Goal: Find contact information: Find contact information

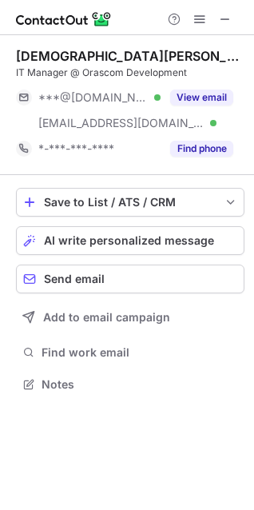
scroll to position [374, 254]
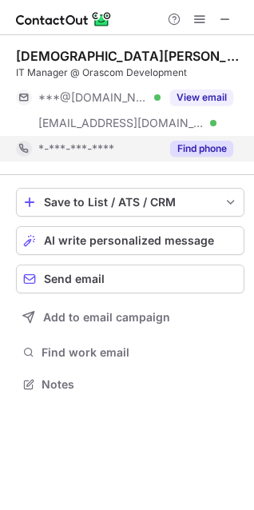
click at [221, 154] on button "Find phone" at bounding box center [201, 149] width 63 height 16
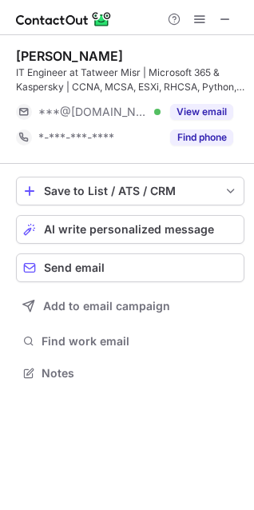
scroll to position [362, 254]
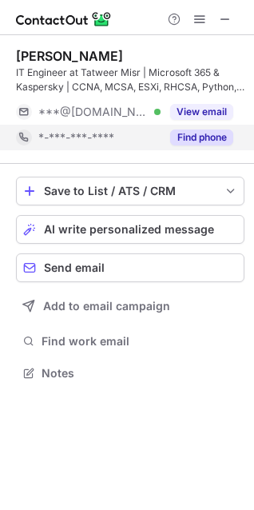
click at [228, 132] on button "Find phone" at bounding box center [201, 138] width 63 height 16
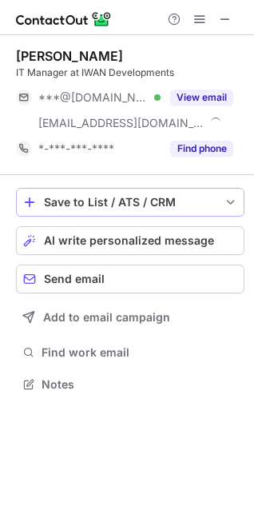
scroll to position [374, 254]
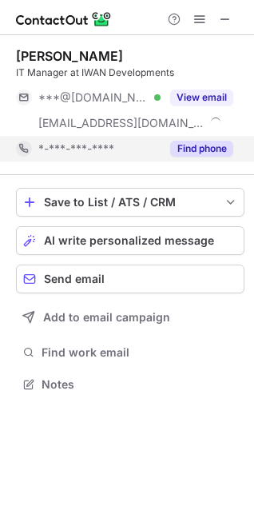
click at [222, 154] on button "Find phone" at bounding box center [201, 149] width 63 height 16
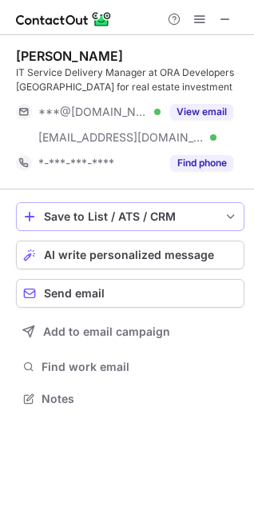
scroll to position [388, 254]
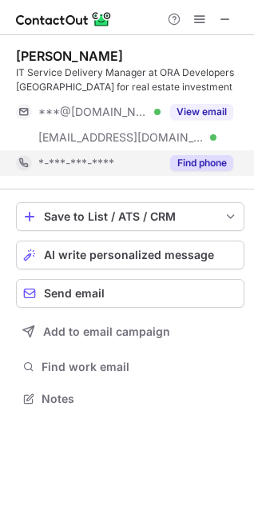
click at [210, 159] on button "Find phone" at bounding box center [201, 163] width 63 height 16
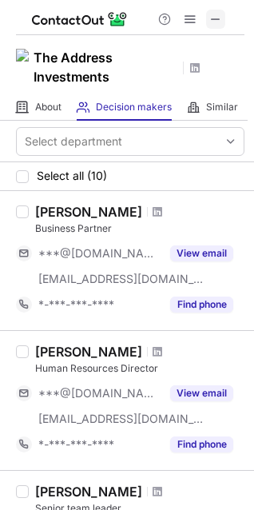
click at [216, 23] on span at bounding box center [216, 19] width 13 height 13
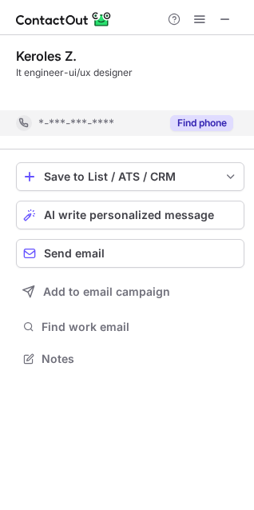
scroll to position [322, 254]
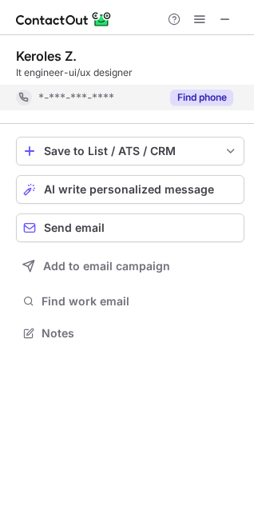
click at [222, 106] on div "Find phone" at bounding box center [197, 98] width 73 height 26
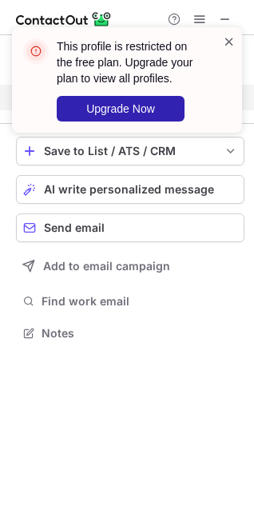
click at [227, 44] on span at bounding box center [229, 42] width 13 height 16
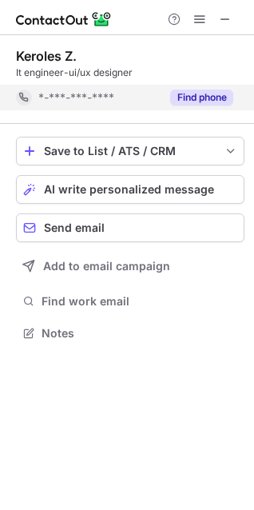
click at [227, 44] on div "Keroles Z. It engineer-ui/ux designer *-***-***-**** Find phone No contact deta…" at bounding box center [130, 79] width 229 height 89
click at [227, 24] on span at bounding box center [225, 19] width 13 height 13
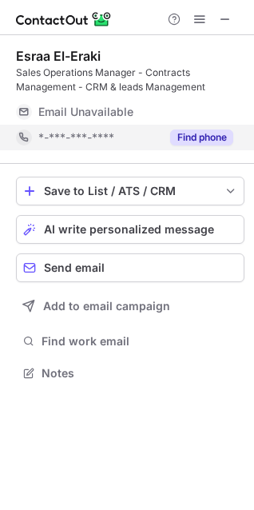
scroll to position [362, 254]
click at [213, 138] on button "Find phone" at bounding box center [201, 138] width 63 height 16
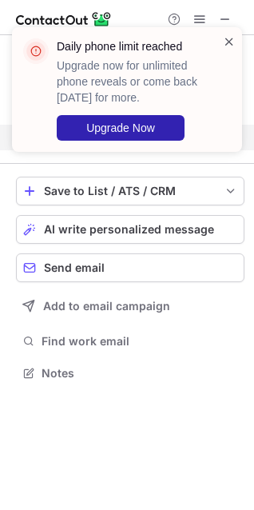
click at [228, 37] on span at bounding box center [229, 42] width 13 height 16
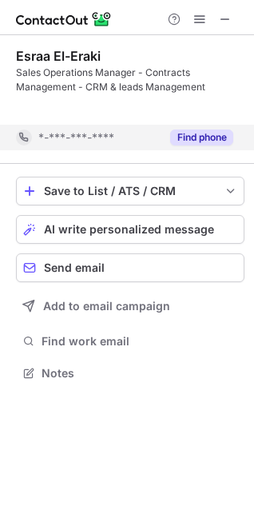
scroll to position [337, 254]
